Goal: Navigation & Orientation: Find specific page/section

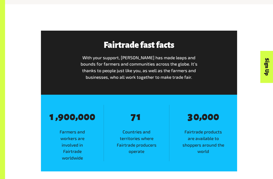
scroll to position [211, 0]
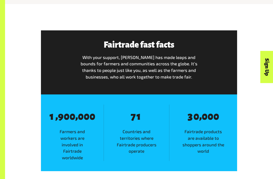
click at [212, 121] on span "8 0" at bounding box center [211, 116] width 6 height 12
click at [68, 123] on div "8 1 , 8 9 8 0 8 0 , 8 0 8 0 8 0 Farmers and workers are involved in Fairtrade w…" at bounding box center [72, 132] width 63 height 56
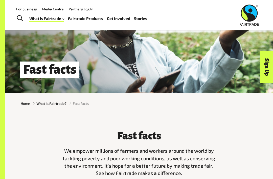
scroll to position [0, 0]
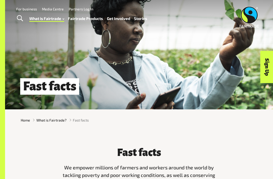
click at [84, 20] on link "Fairtrade Products" at bounding box center [85, 18] width 35 height 7
click at [19, 19] on span "Toggle Search" at bounding box center [20, 18] width 6 height 7
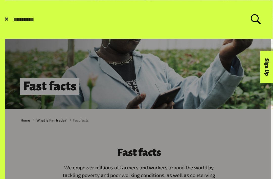
click at [3, 18] on form "✕ Search for:" at bounding box center [136, 19] width 273 height 38
click at [20, 17] on input "Search for:" at bounding box center [132, 19] width 238 height 7
type input "**********"
click at [12, 19] on button "Submit Search" at bounding box center [12, 19] width 0 height 0
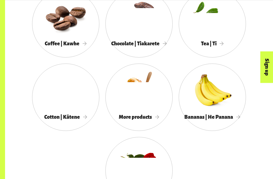
scroll to position [421, 0]
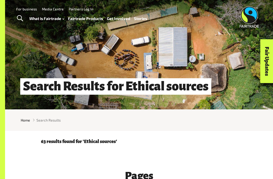
click at [144, 18] on link "Stories" at bounding box center [140, 18] width 13 height 7
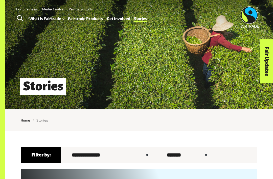
click at [115, 15] on link "Get Involved" at bounding box center [118, 18] width 23 height 7
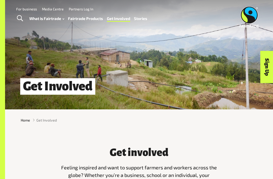
click at [264, 36] on div "Get Involved" at bounding box center [139, 54] width 268 height 109
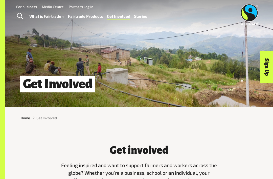
click at [186, 146] on h3 "Get involved" at bounding box center [139, 149] width 156 height 11
click at [185, 145] on h3 "Get involved" at bounding box center [139, 149] width 156 height 11
click at [234, 142] on div "Get involved Feeling inspired and want to support farmers and workers across th…" at bounding box center [139, 167] width 243 height 57
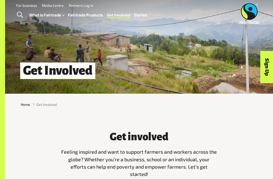
click at [225, 142] on div "Get involved Feeling inspired and want to support farmers and workers across th…" at bounding box center [139, 153] width 243 height 57
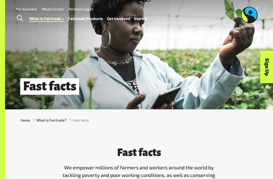
click at [89, 21] on link "Fairtrade Products" at bounding box center [85, 18] width 35 height 7
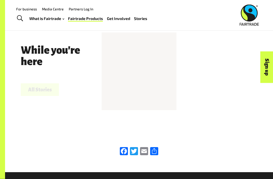
scroll to position [68, 0]
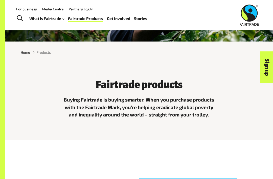
click at [126, 21] on link "Get Involved" at bounding box center [118, 18] width 23 height 7
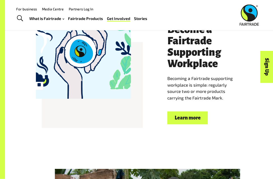
scroll to position [340, 0]
click at [79, 11] on link "Partners Log In" at bounding box center [81, 9] width 25 height 4
click at [88, 22] on link "Fairtrade Products" at bounding box center [85, 18] width 35 height 7
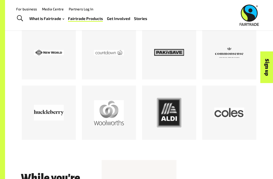
scroll to position [636, 0]
